Goal: Download file/media

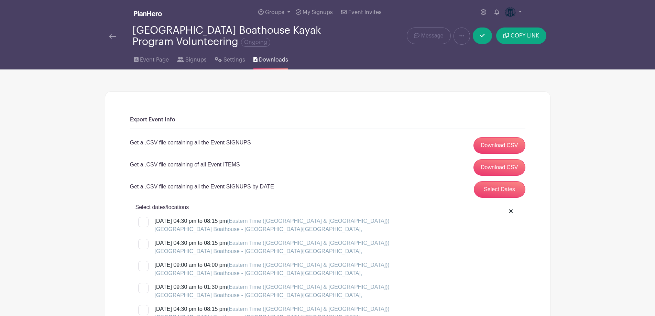
scroll to position [1066, 0]
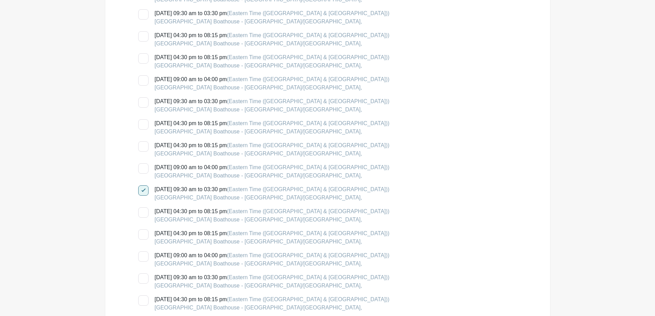
click at [144, 166] on div at bounding box center [143, 168] width 10 height 10
click at [143, 166] on input "[DATE] 09:00 am to 04:00 pm (Eastern Time ([GEOGRAPHIC_DATA] & [GEOGRAPHIC_DATA…" at bounding box center [140, 165] width 4 height 4
checkbox input "true"
click at [143, 146] on div at bounding box center [143, 146] width 10 height 10
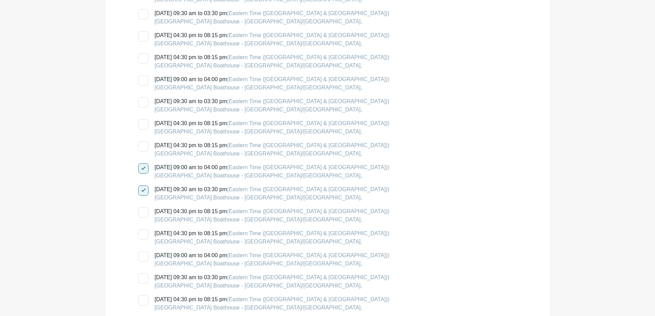
click at [143, 146] on input "[DATE] 04:30 pm to 08:15 pm (Eastern Time ([GEOGRAPHIC_DATA] & [GEOGRAPHIC_DATA…" at bounding box center [140, 143] width 4 height 4
checkbox input "true"
click at [143, 124] on div at bounding box center [143, 124] width 10 height 10
click at [143, 124] on input "[DATE] 04:30 pm to 08:15 pm (Eastern Time ([GEOGRAPHIC_DATA] & [GEOGRAPHIC_DATA…" at bounding box center [140, 121] width 4 height 4
checkbox input "true"
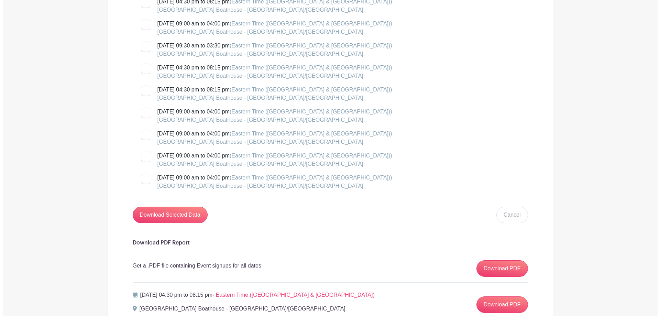
scroll to position [1302, 0]
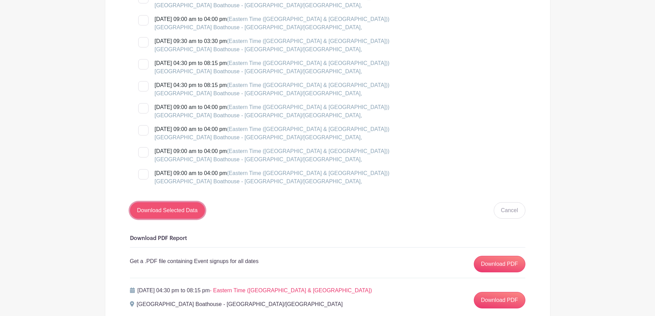
click at [163, 210] on input "Download Selected Data" at bounding box center [167, 210] width 75 height 17
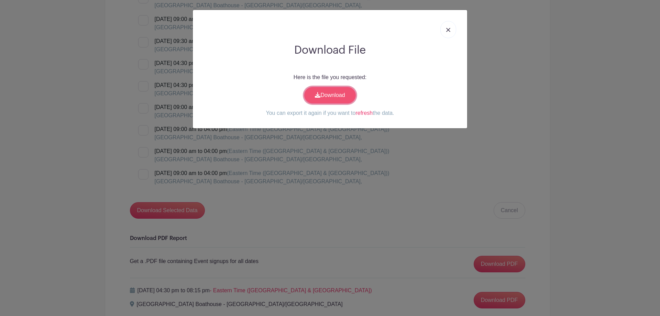
click at [337, 94] on link "Download" at bounding box center [330, 95] width 52 height 17
